Goal: Find specific page/section: Find specific page/section

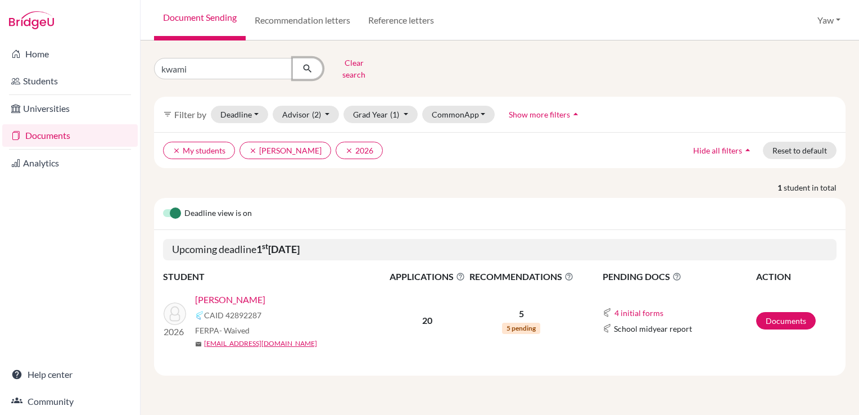
click at [307, 63] on icon "submit" at bounding box center [307, 68] width 11 height 11
click at [243, 68] on input "kwami" at bounding box center [223, 68] width 139 height 21
click at [282, 63] on input "kwami" at bounding box center [223, 68] width 139 height 21
type input "JAD"
click button "submit" at bounding box center [308, 68] width 30 height 21
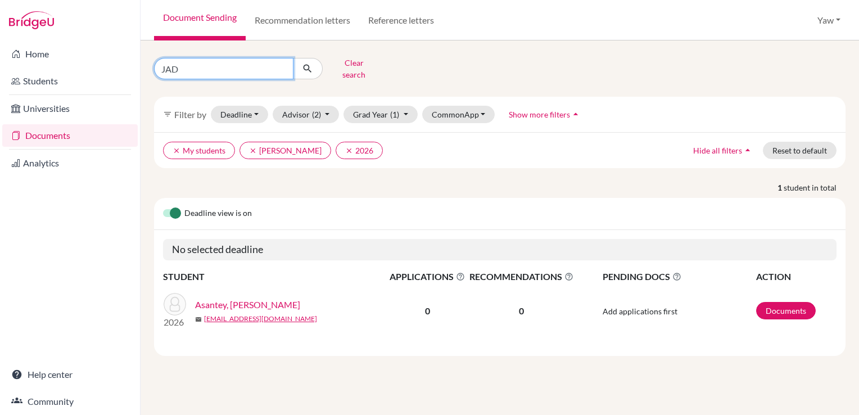
click at [237, 69] on input "JAD" at bounding box center [223, 68] width 139 height 21
type input "JAD JEBEILE"
click at [309, 65] on icon "submit" at bounding box center [307, 68] width 11 height 11
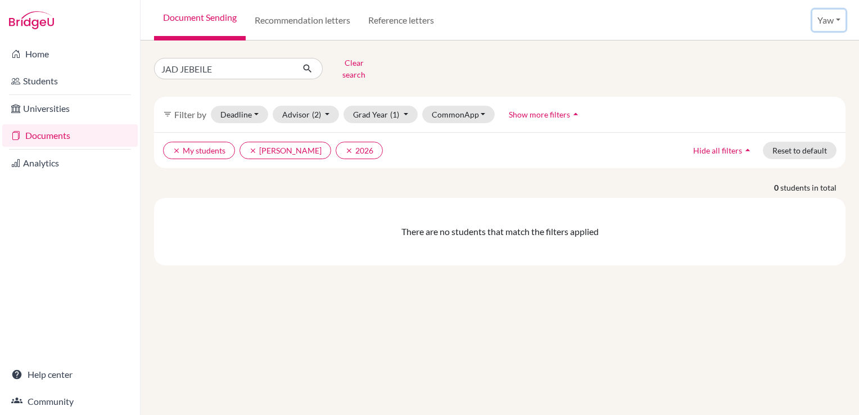
click at [823, 19] on button "Yaw" at bounding box center [828, 20] width 33 height 21
click at [618, 66] on div "JAD JEBEILE Clear search" at bounding box center [500, 68] width 708 height 29
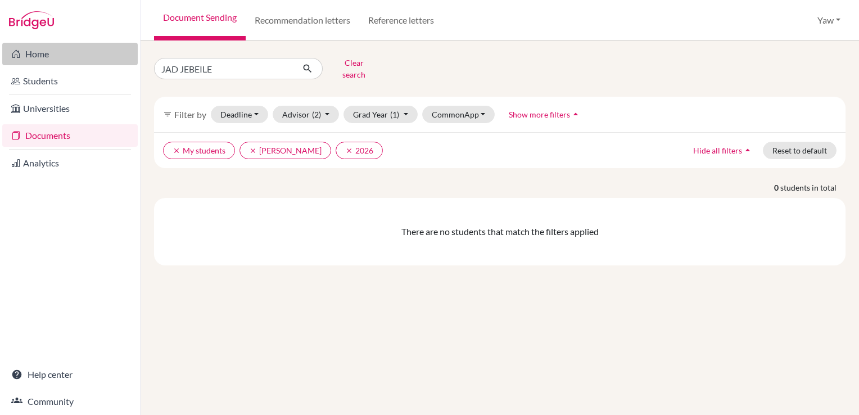
click at [49, 56] on link "Home" at bounding box center [69, 54] width 135 height 22
